Goal: Task Accomplishment & Management: Manage account settings

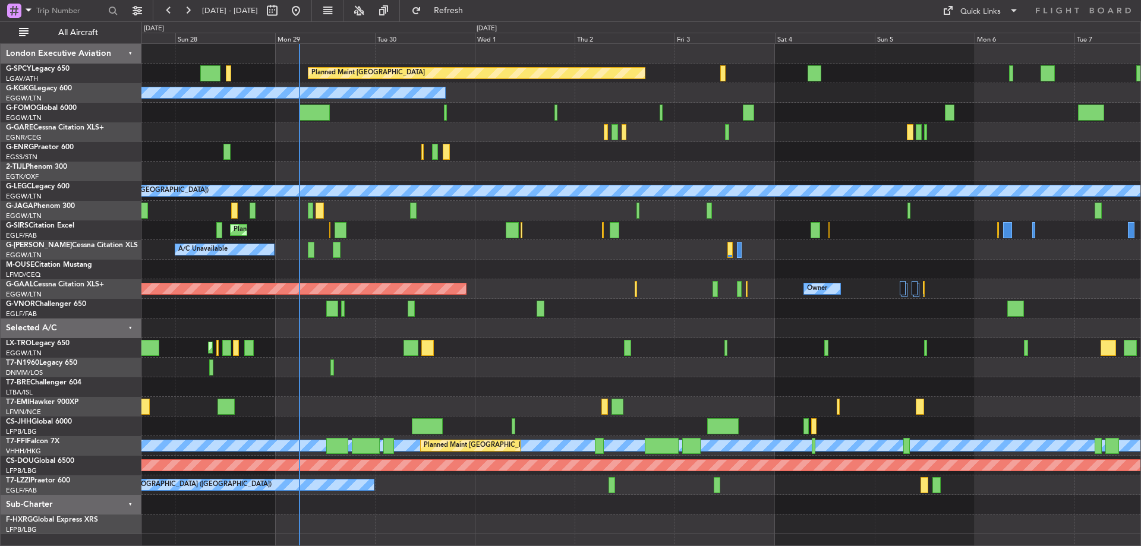
click at [479, 367] on div "Planned Maint [GEOGRAPHIC_DATA] A/C Unavailable [GEOGRAPHIC_DATA] (Ataturk) Unp…" at bounding box center [640, 289] width 999 height 490
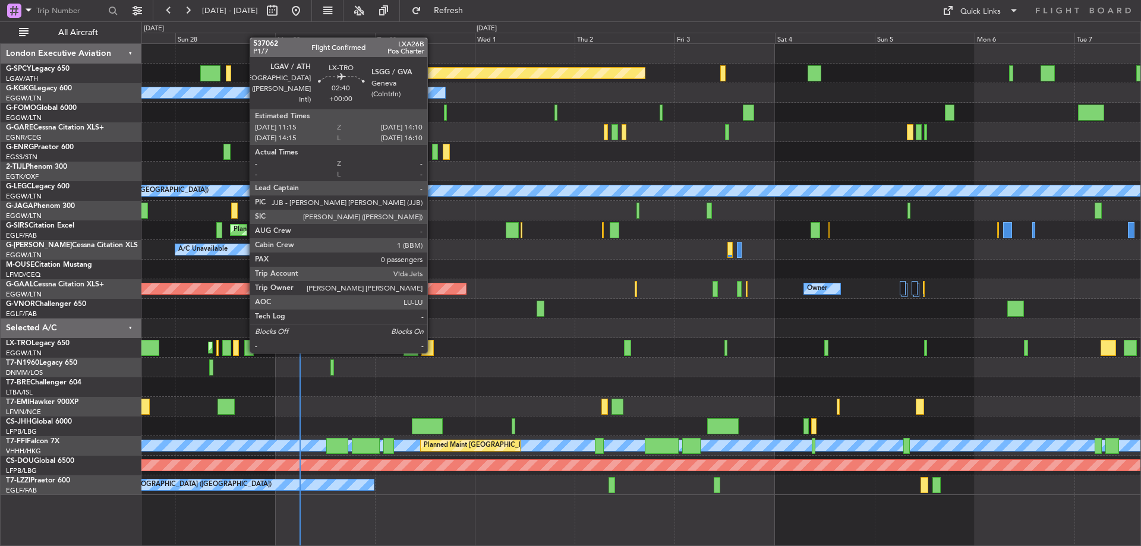
click at [433, 352] on div at bounding box center [428, 348] width 12 height 16
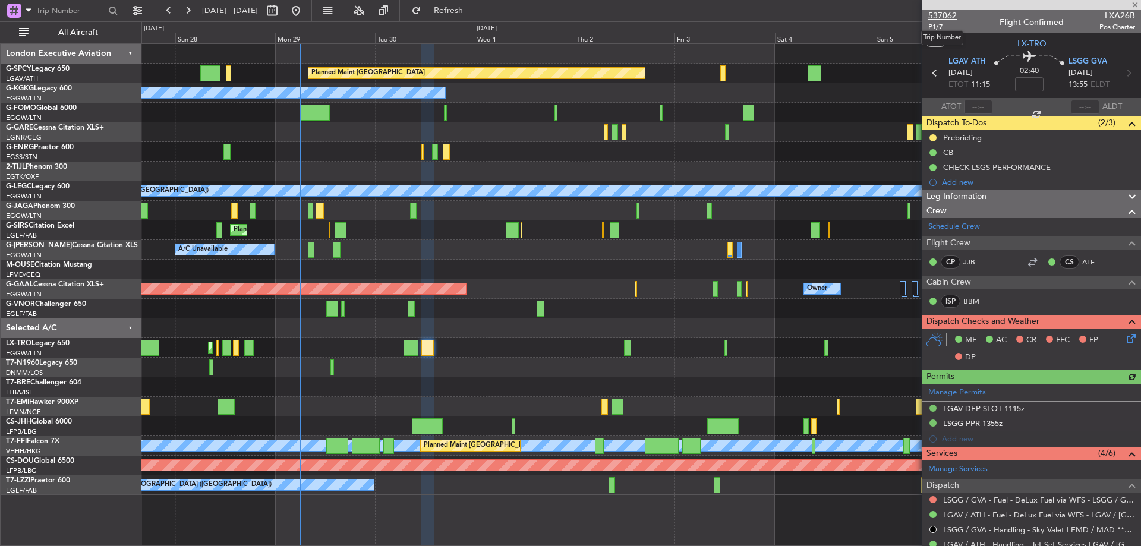
click at [955, 16] on span "537062" at bounding box center [943, 16] width 29 height 12
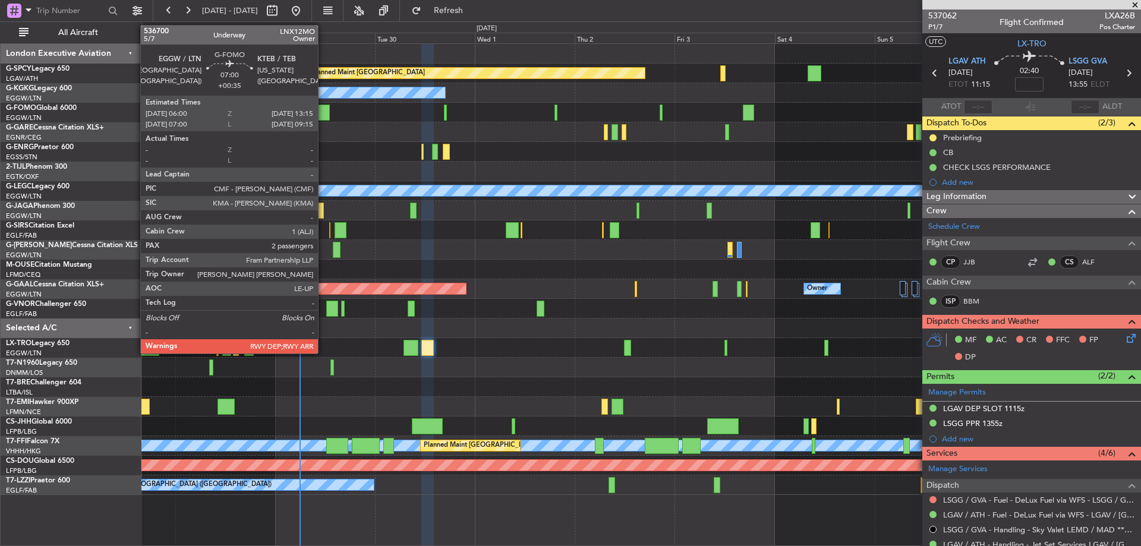
click at [323, 111] on div at bounding box center [315, 113] width 30 height 16
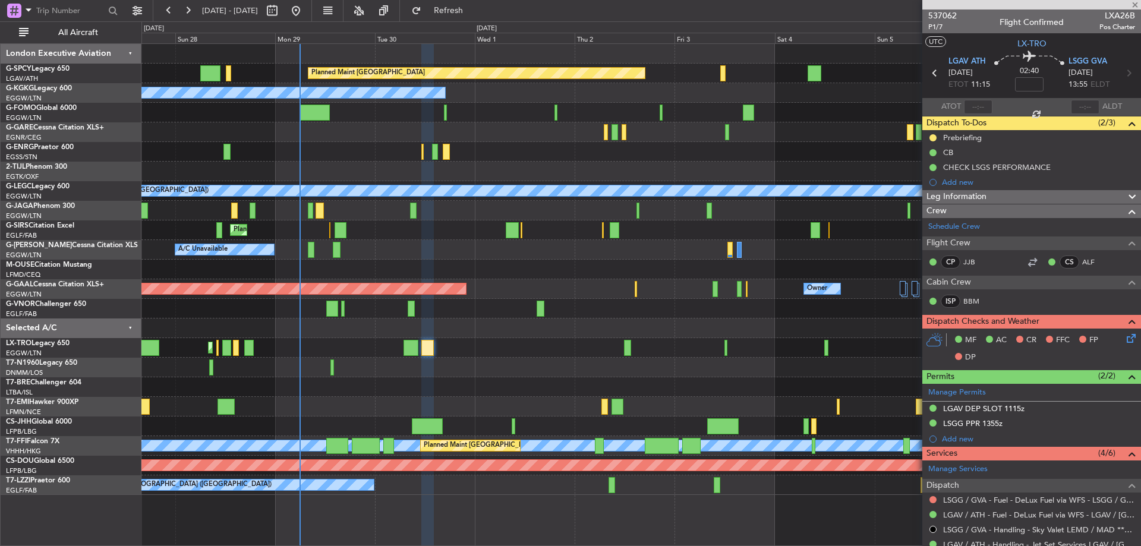
type input "+00:35"
type input "2"
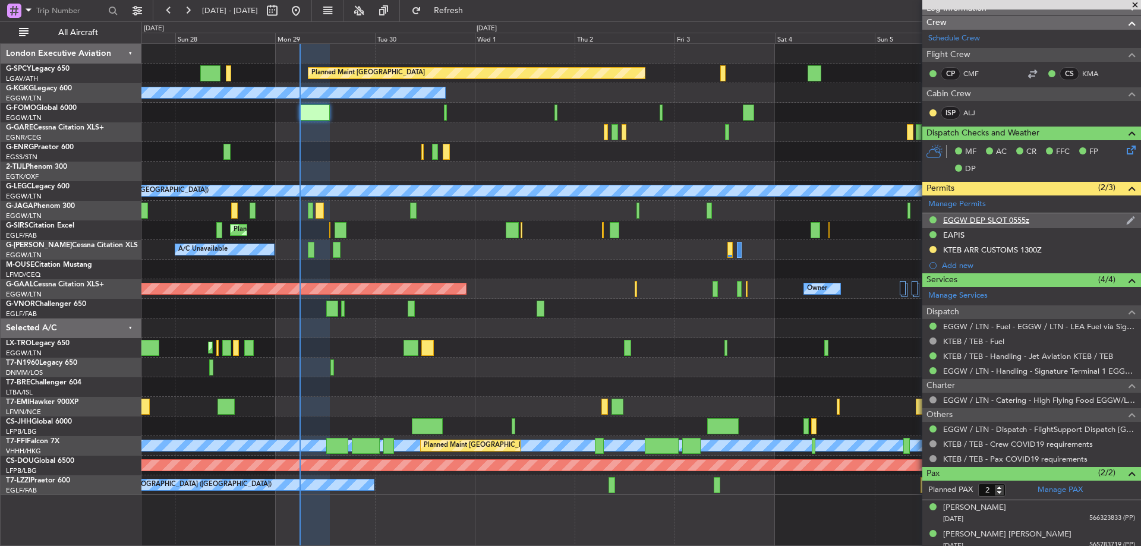
scroll to position [210, 0]
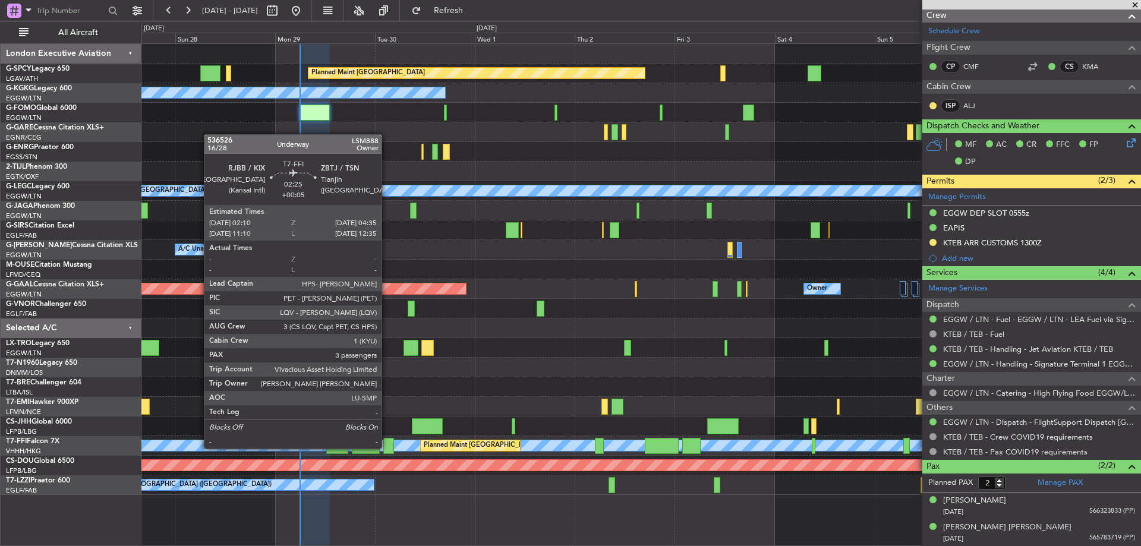
click at [387, 448] on div at bounding box center [388, 446] width 10 height 16
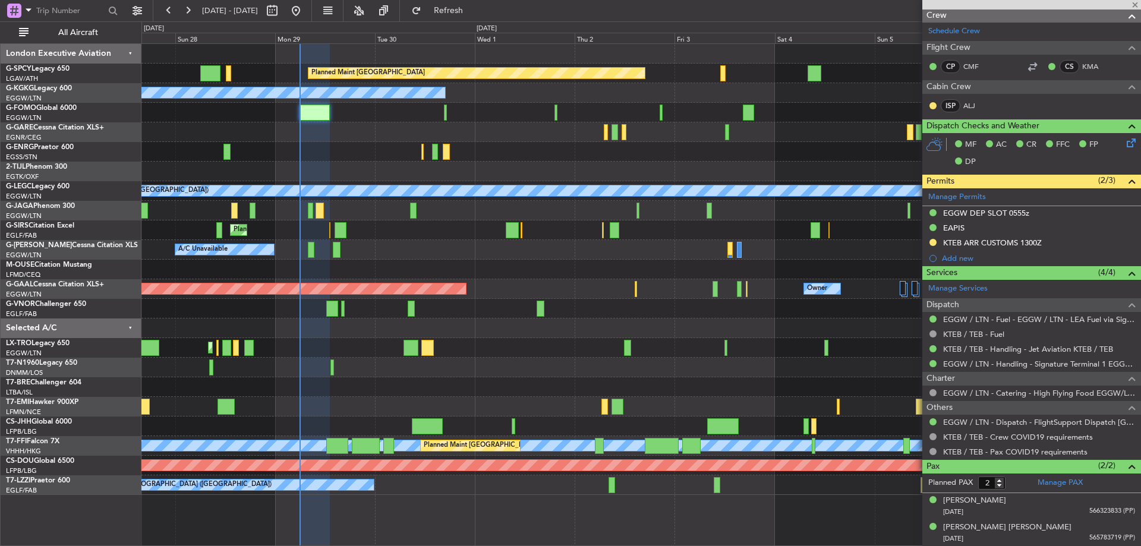
type input "+00:05"
type input "3"
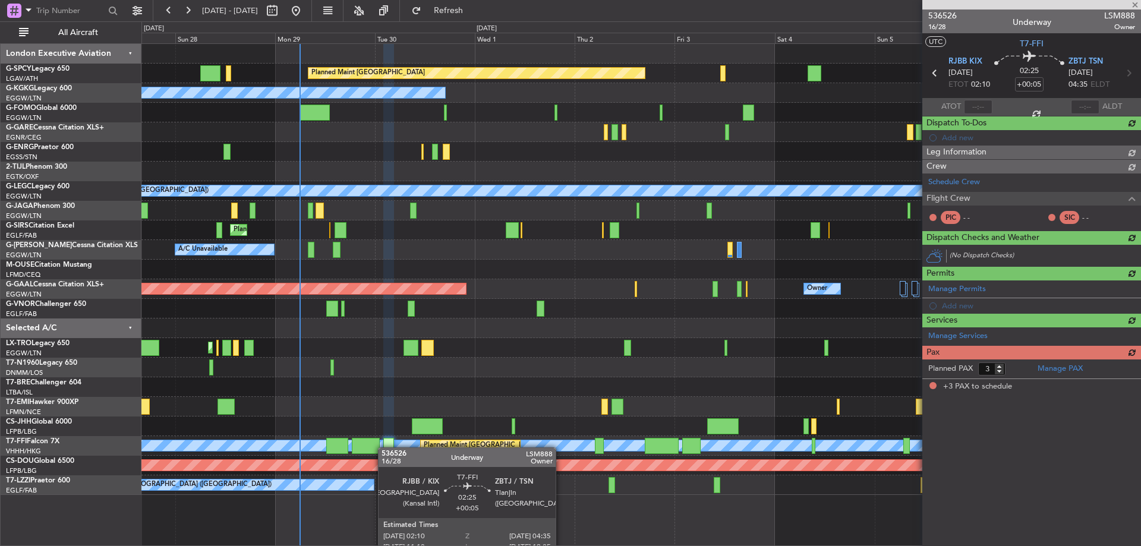
scroll to position [0, 0]
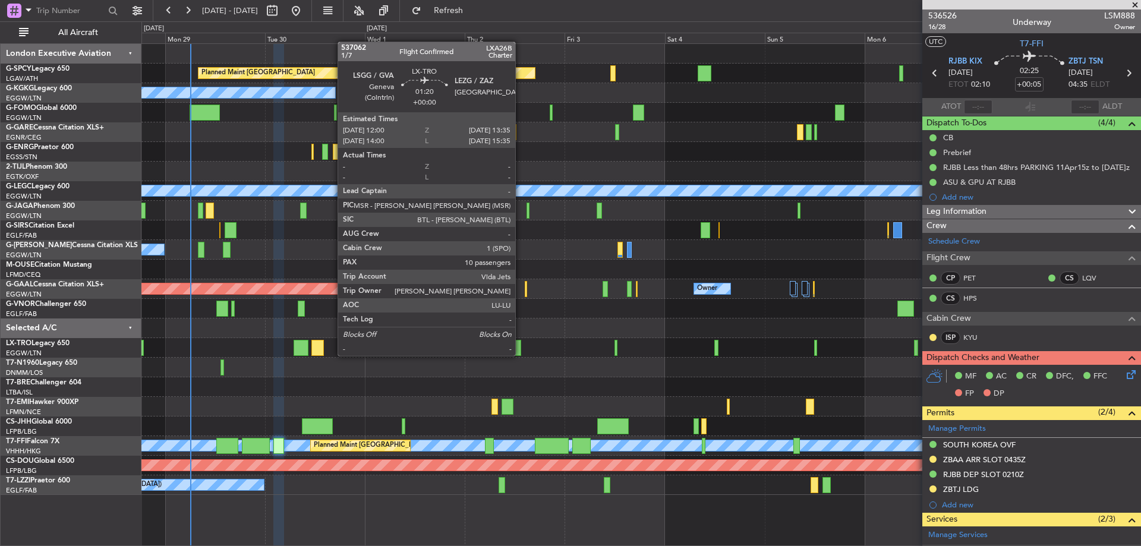
click at [521, 355] on div at bounding box center [517, 348] width 7 height 16
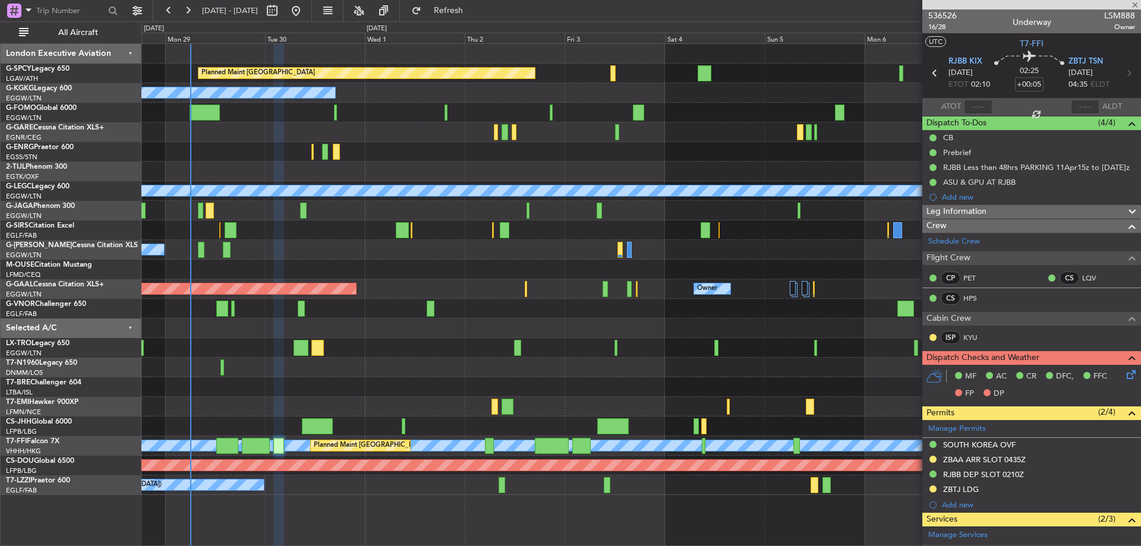
type input "10"
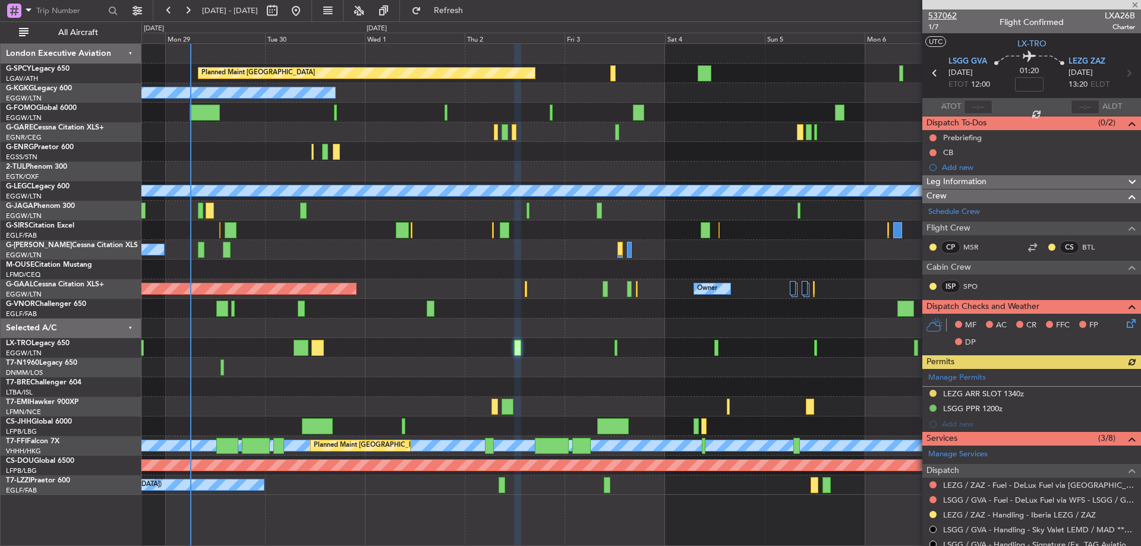
click at [949, 11] on span "537062" at bounding box center [943, 16] width 29 height 12
click at [936, 11] on span "537062" at bounding box center [943, 16] width 29 height 12
